Goal: Obtain resource: Download file/media

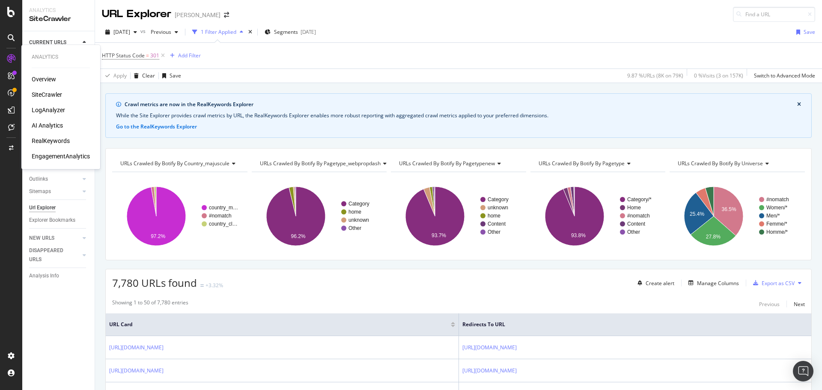
click at [46, 110] on div "LogAnalyzer" at bounding box center [48, 110] width 33 height 9
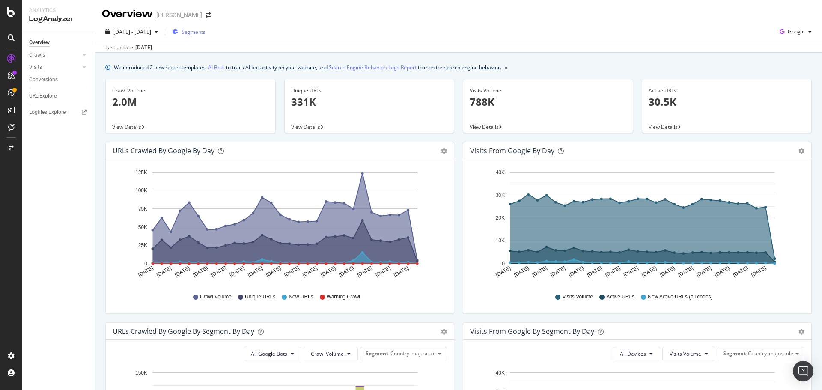
click at [206, 30] on span "Segments" at bounding box center [194, 31] width 24 height 7
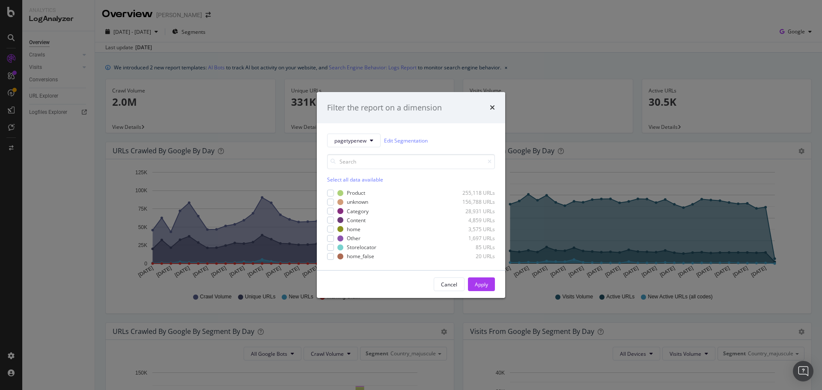
drag, startPoint x: 452, startPoint y: 284, endPoint x: 450, endPoint y: 278, distance: 6.6
click at [452, 284] on div "Cancel" at bounding box center [449, 284] width 16 height 7
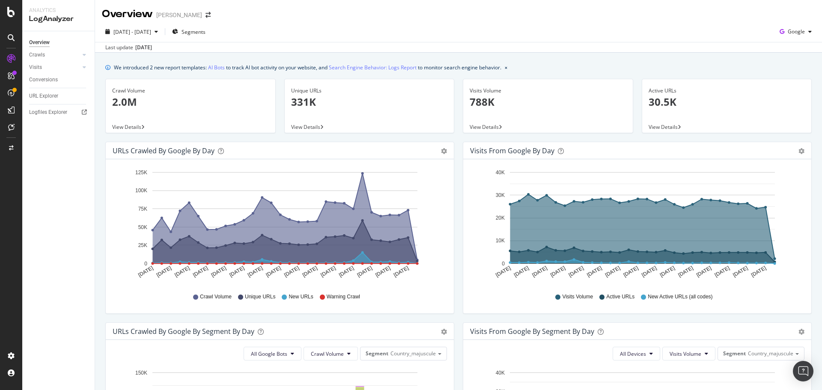
click at [128, 126] on span "View Details" at bounding box center [126, 126] width 29 height 7
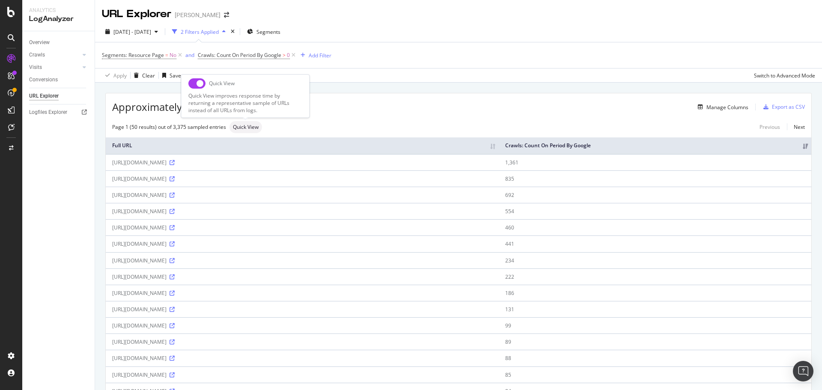
click at [249, 126] on span "Quick View" at bounding box center [246, 127] width 26 height 5
click at [777, 106] on div "Export as CSV" at bounding box center [788, 106] width 33 height 7
click at [762, 74] on div "Switch to Advanced Mode" at bounding box center [784, 75] width 61 height 7
click at [320, 58] on div "Add Filter" at bounding box center [320, 55] width 23 height 7
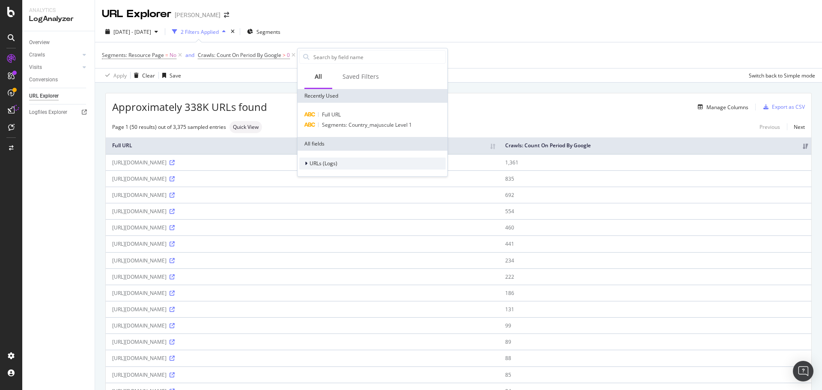
click at [321, 164] on span "URLs (Logs)" at bounding box center [324, 163] width 28 height 7
click at [321, 174] on span "URL Scheme" at bounding box center [330, 175] width 30 height 7
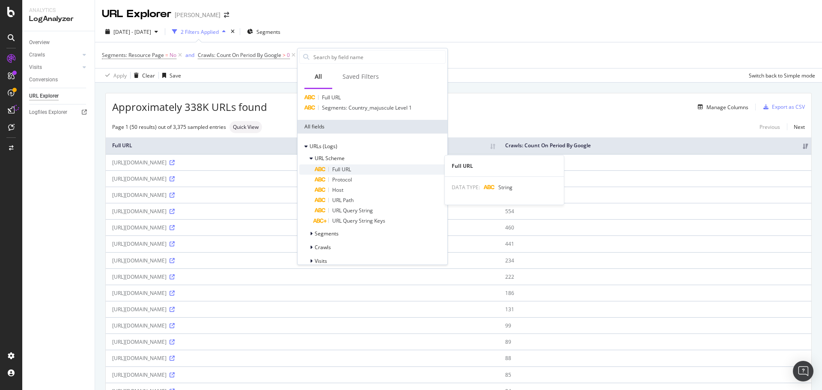
scroll to position [27, 0]
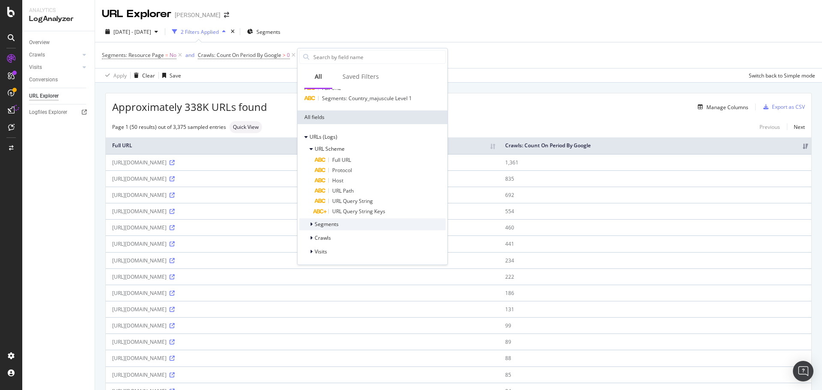
click at [333, 222] on span "Segments" at bounding box center [327, 224] width 24 height 7
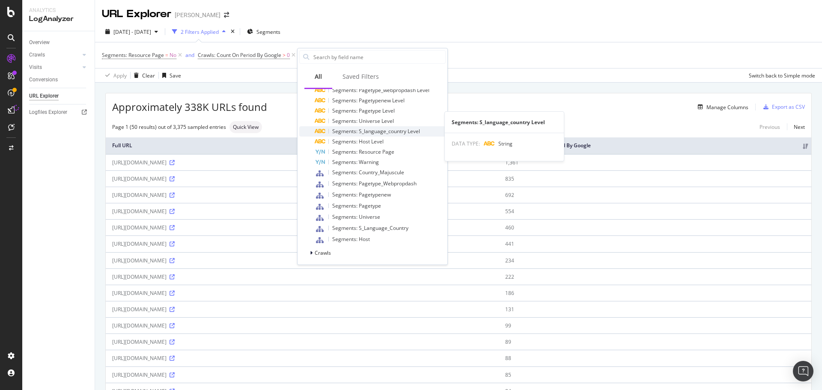
scroll to position [197, 0]
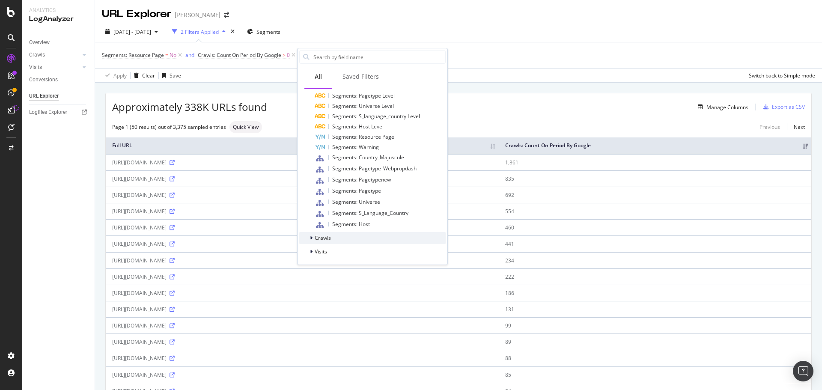
click at [332, 237] on div "Crawls" at bounding box center [372, 238] width 146 height 12
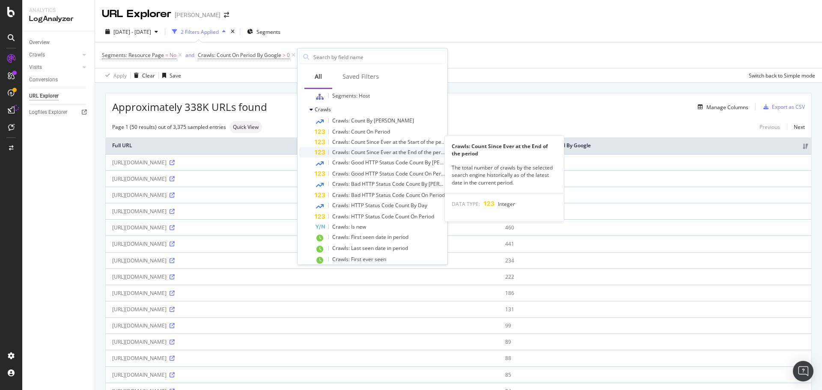
scroll to position [358, 0]
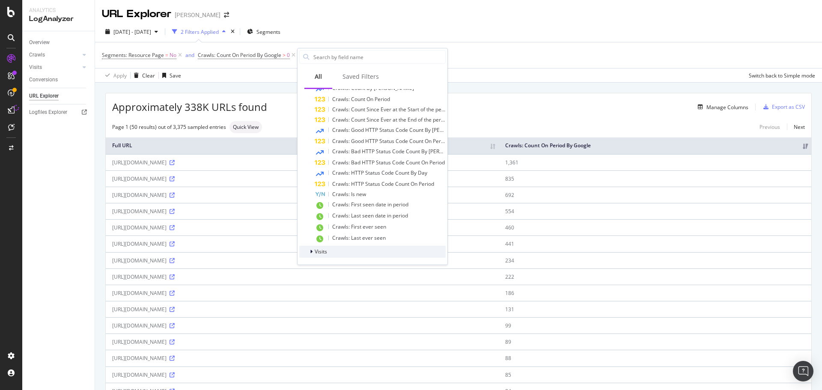
click at [329, 248] on div "Visits" at bounding box center [372, 252] width 146 height 12
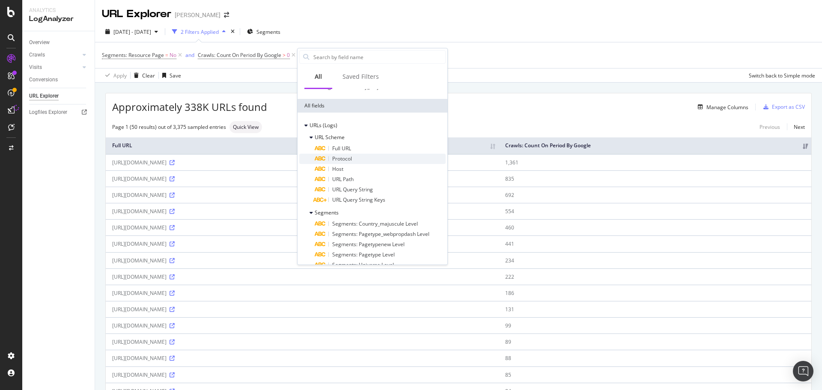
scroll to position [0, 0]
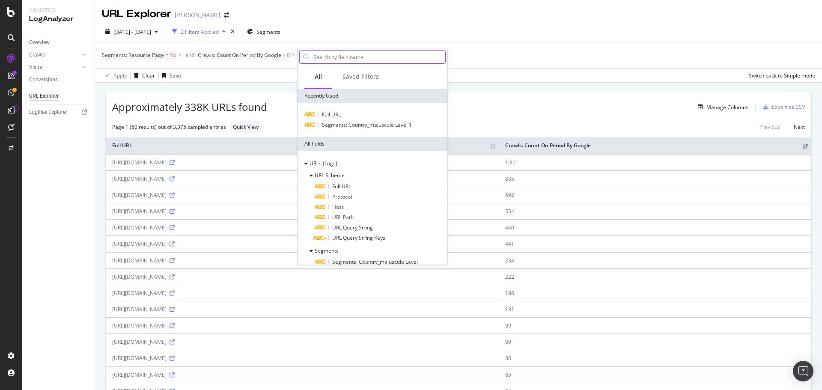
click at [340, 60] on input "text" at bounding box center [379, 57] width 133 height 13
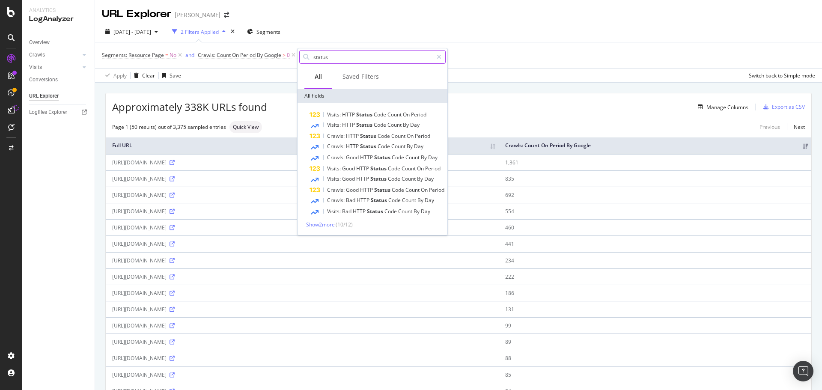
type input "status"
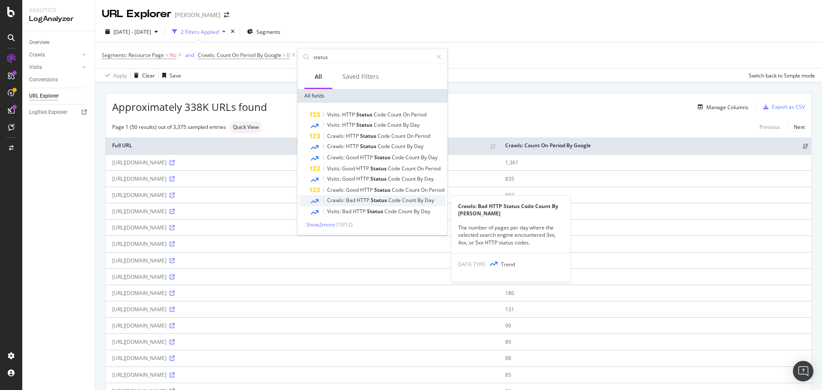
click at [355, 197] on span "Bad" at bounding box center [351, 200] width 11 height 7
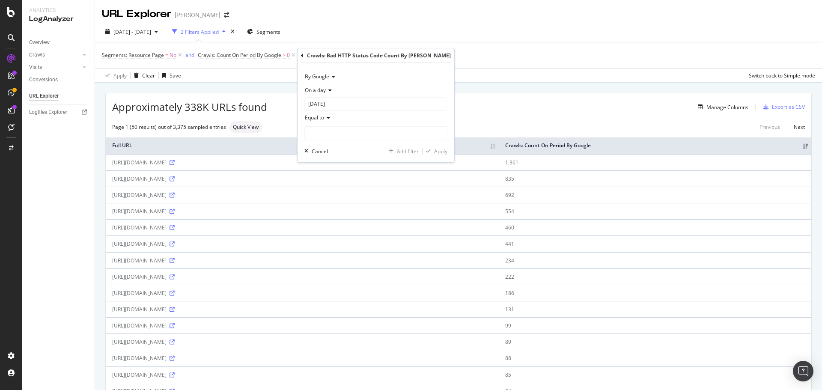
click at [332, 78] on icon at bounding box center [332, 76] width 6 height 5
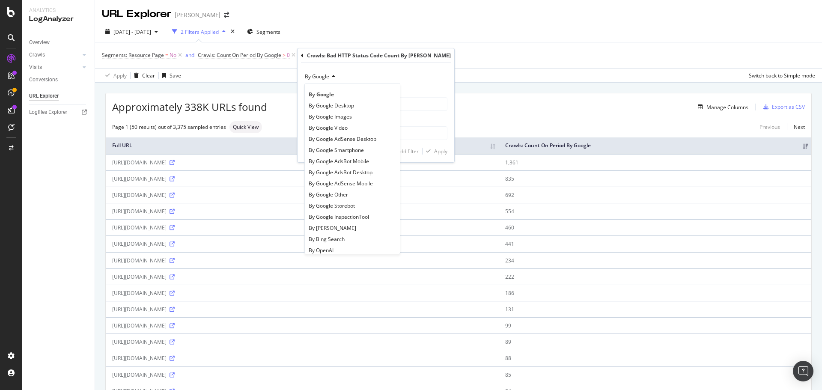
click at [332, 78] on icon at bounding box center [332, 76] width 6 height 5
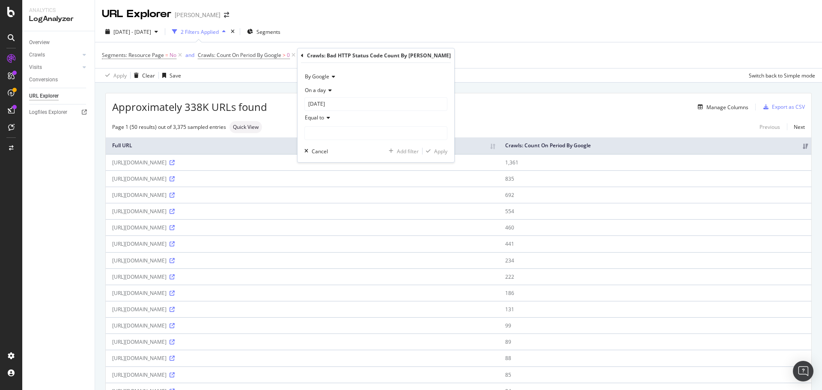
click at [332, 77] on icon at bounding box center [332, 76] width 6 height 5
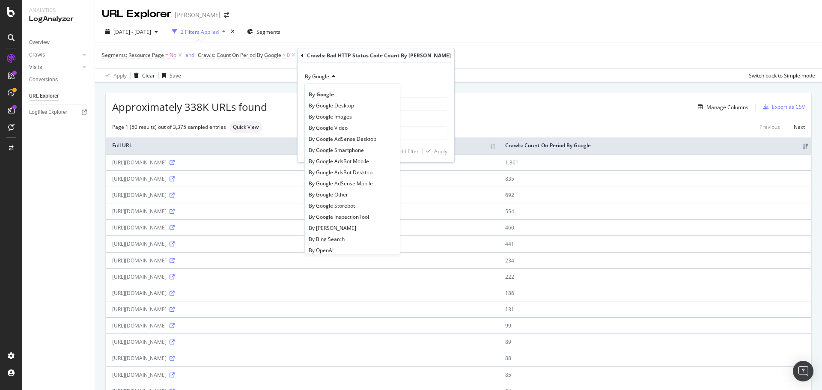
click at [332, 77] on icon at bounding box center [332, 76] width 6 height 5
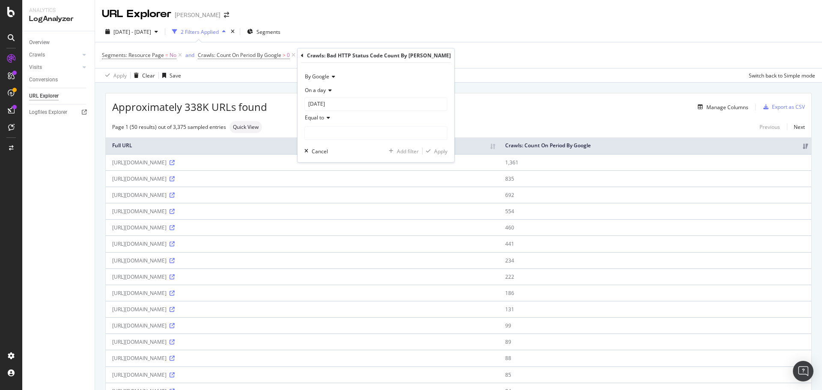
click at [328, 91] on icon at bounding box center [329, 90] width 6 height 5
click at [330, 130] on span "Any day of the period" at bounding box center [334, 130] width 51 height 7
click at [323, 107] on span "Equal to" at bounding box center [314, 103] width 19 height 7
click at [323, 132] on span "Not Equal to" at bounding box center [323, 132] width 29 height 7
click at [324, 120] on input "number" at bounding box center [376, 120] width 143 height 14
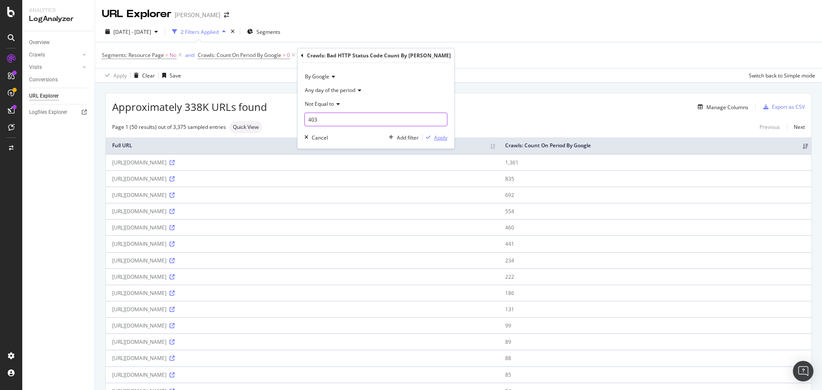
type input "403"
click at [434, 136] on div "Apply" at bounding box center [440, 137] width 13 height 7
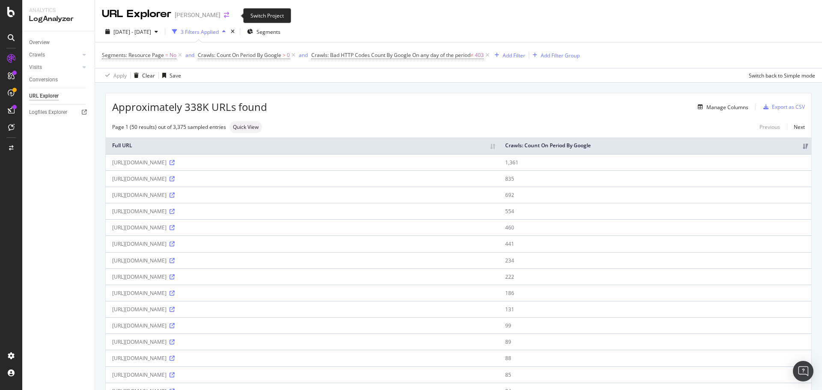
click at [229, 17] on icon "arrow-right-arrow-left" at bounding box center [226, 15] width 5 height 6
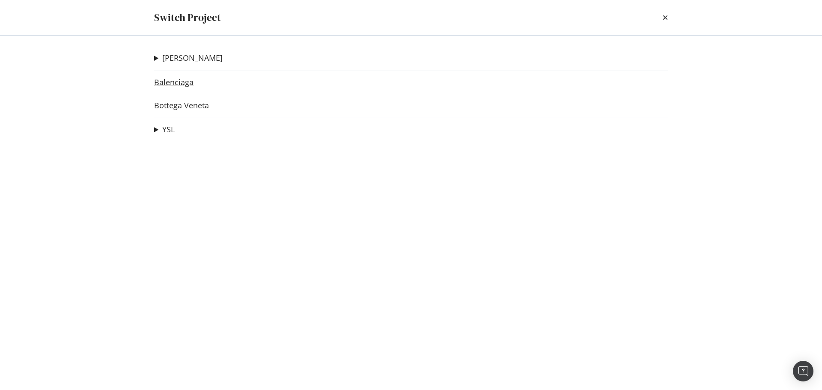
click at [176, 84] on link "Balenciaga" at bounding box center [173, 82] width 39 height 9
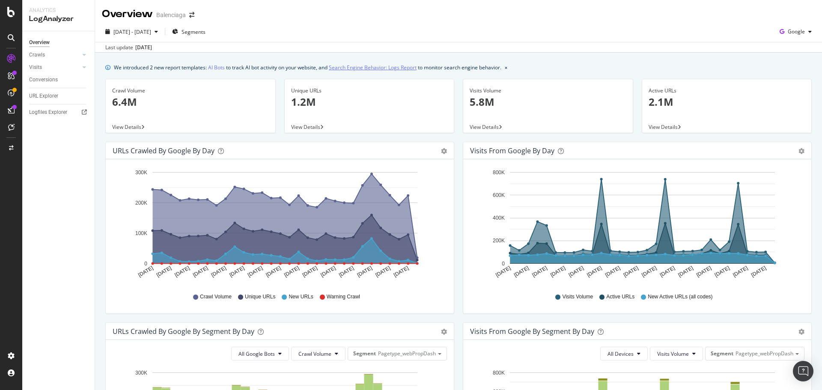
click at [364, 69] on link "Search Engine Behavior: Logs Report" at bounding box center [373, 67] width 88 height 9
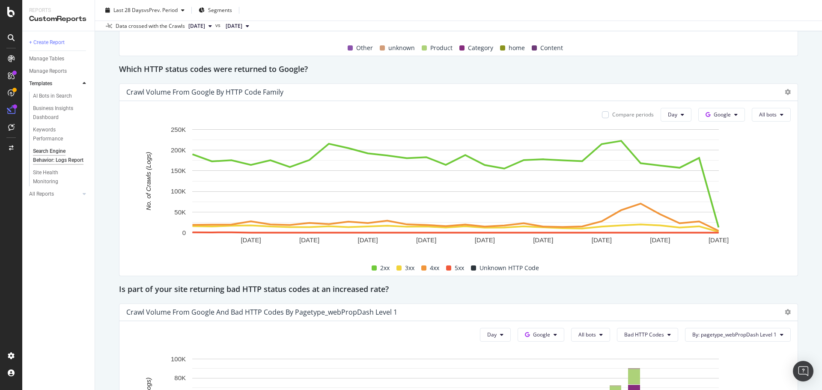
scroll to position [1028, 0]
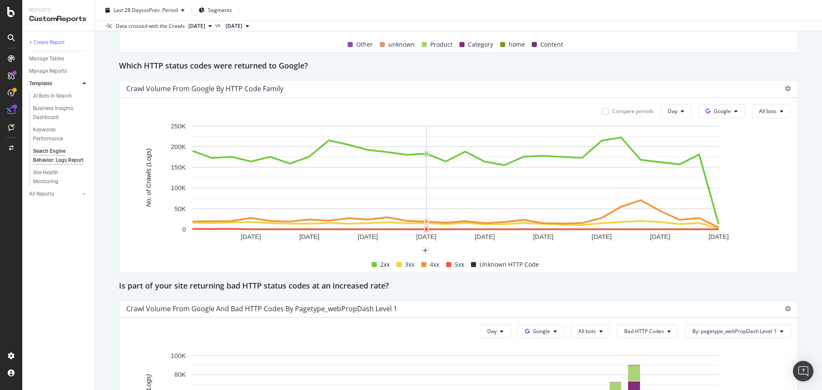
click at [424, 263] on div "4xx" at bounding box center [430, 265] width 25 height 10
click at [752, 112] on button "All bots" at bounding box center [771, 112] width 39 height 14
click at [735, 110] on icon at bounding box center [736, 111] width 3 height 5
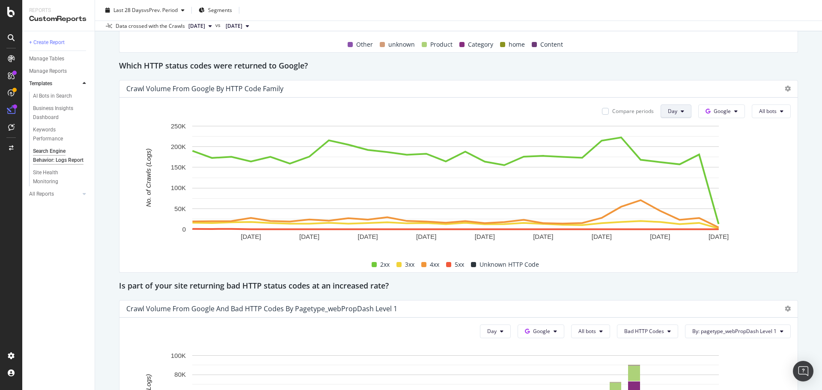
click at [681, 113] on button "Day" at bounding box center [676, 112] width 31 height 14
click at [421, 266] on span at bounding box center [423, 264] width 5 height 5
click at [785, 88] on icon at bounding box center [788, 89] width 6 height 6
click at [735, 122] on span "Export as CSV" at bounding box center [739, 121] width 64 height 8
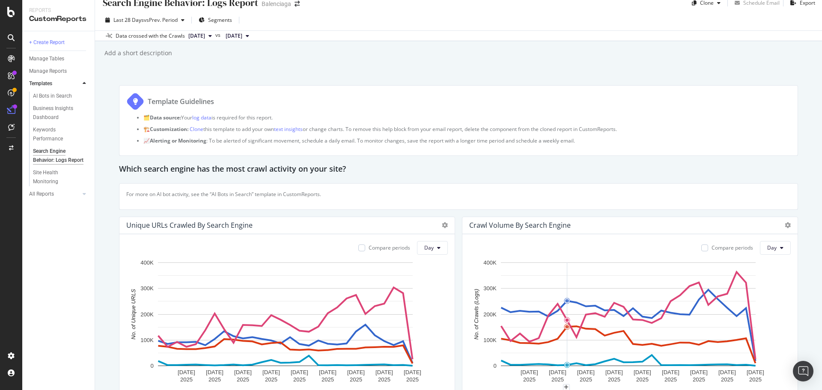
scroll to position [0, 0]
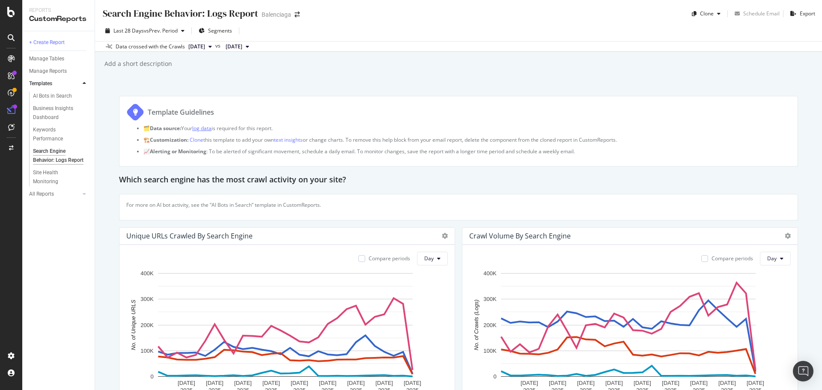
click at [207, 128] on link "log data" at bounding box center [201, 128] width 19 height 7
click at [800, 17] on div "Export" at bounding box center [807, 13] width 15 height 7
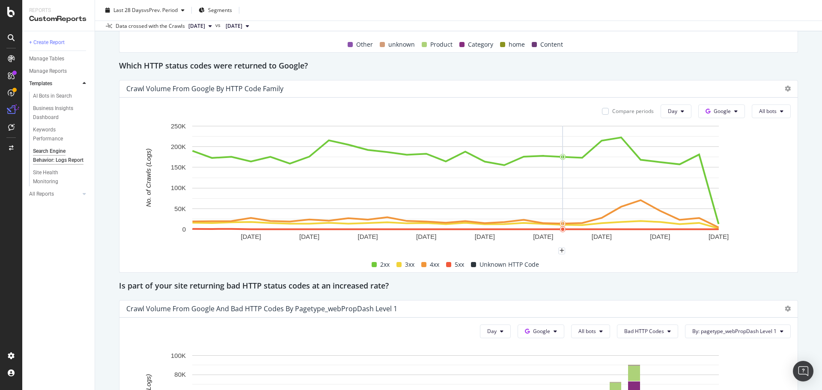
scroll to position [1185, 0]
